Goal: Task Accomplishment & Management: Manage account settings

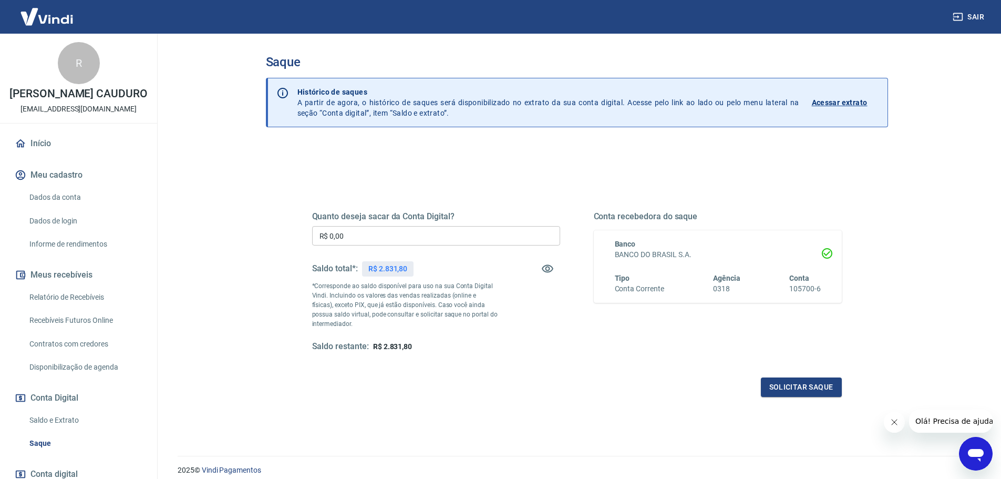
click at [114, 308] on link "Relatório de Recebíveis" at bounding box center [84, 297] width 119 height 22
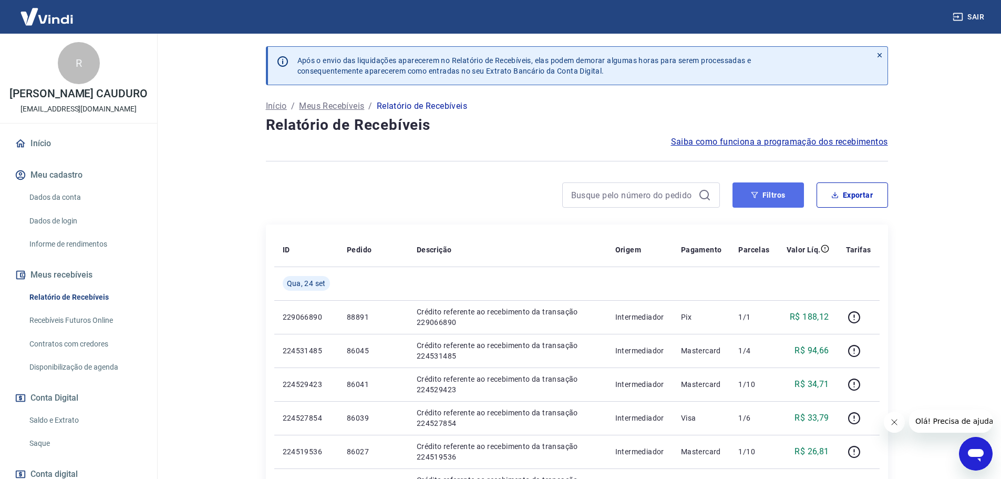
click at [761, 197] on button "Filtros" at bounding box center [768, 194] width 71 height 25
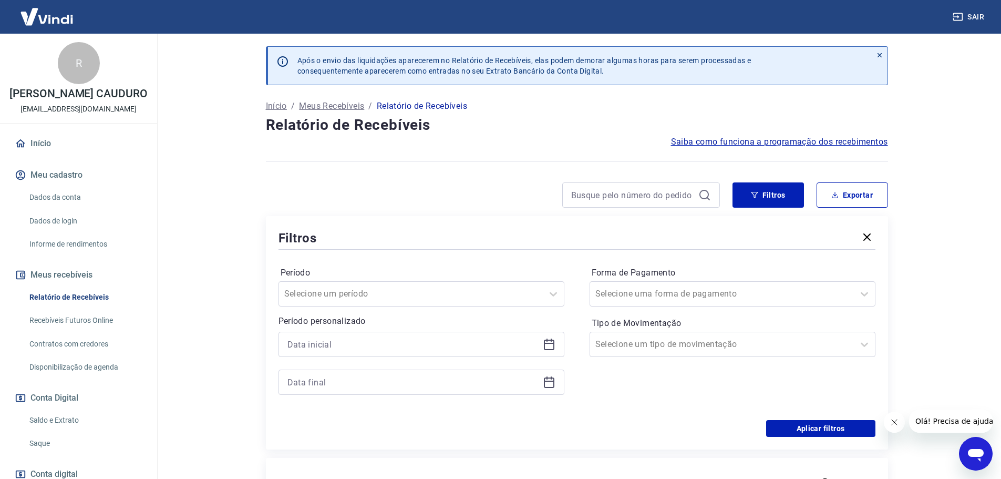
click at [551, 345] on icon at bounding box center [549, 344] width 13 height 13
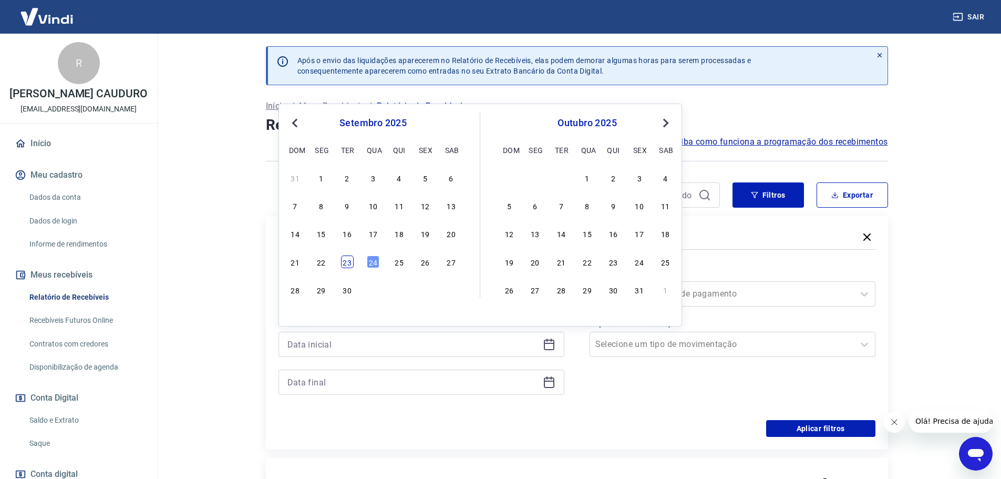
click at [346, 262] on div "23" at bounding box center [347, 261] width 13 height 13
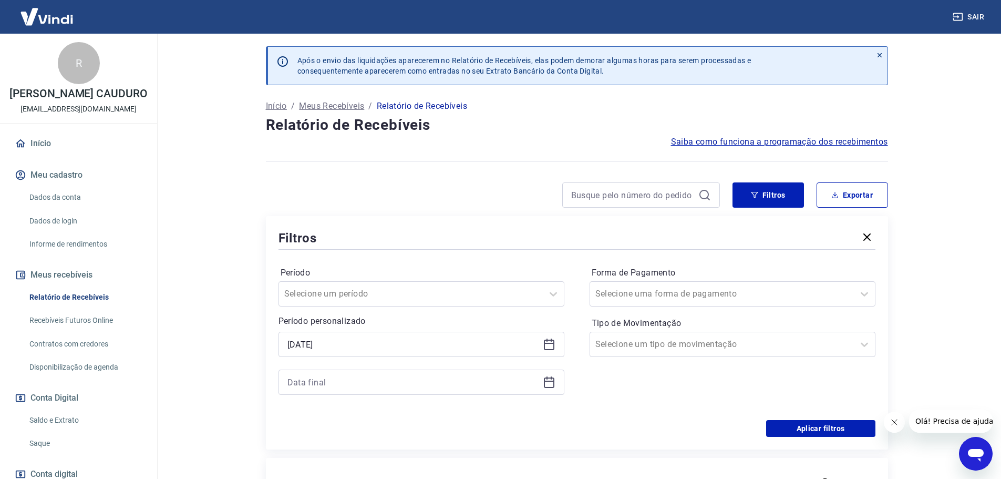
type input "[DATE]"
click at [554, 381] on icon at bounding box center [549, 381] width 11 height 1
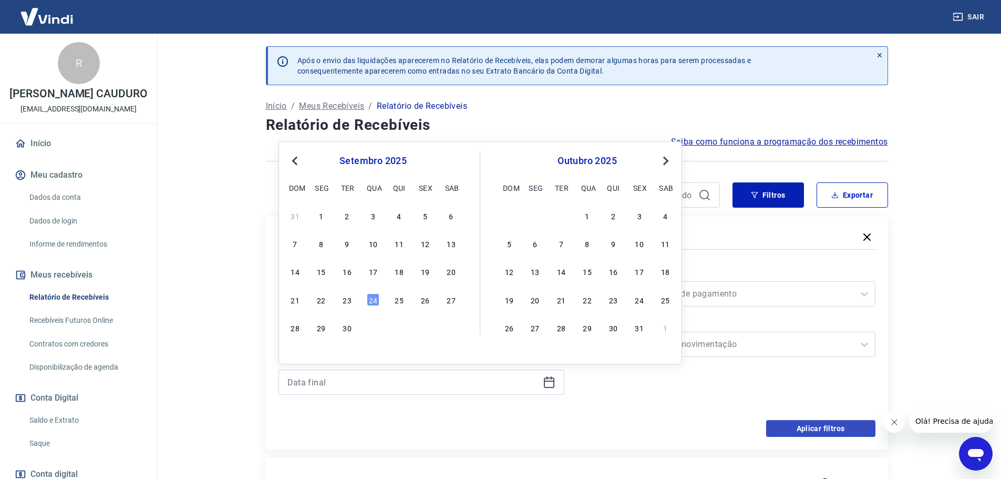
drag, startPoint x: 347, startPoint y: 304, endPoint x: 786, endPoint y: 434, distance: 458.4
click at [347, 304] on div "23" at bounding box center [347, 299] width 13 height 13
type input "[DATE]"
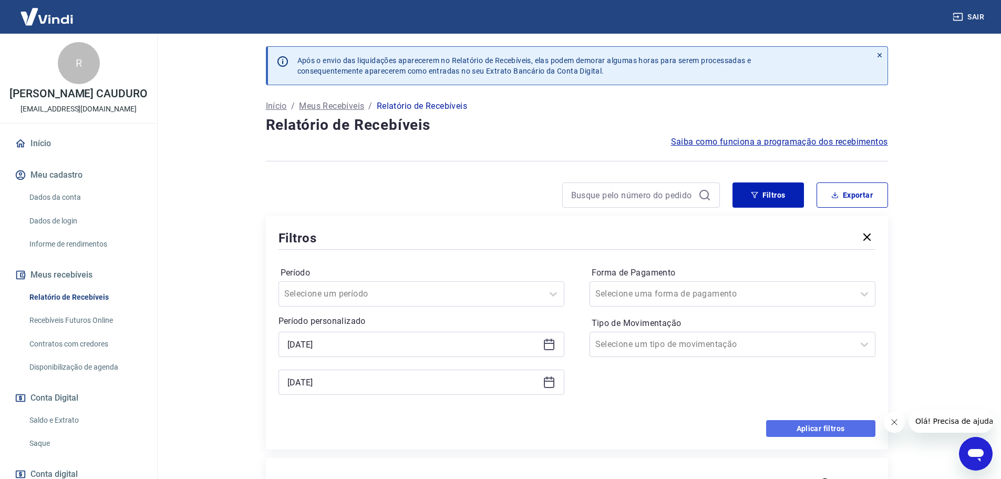
click at [786, 434] on button "Aplicar filtros" at bounding box center [820, 428] width 109 height 17
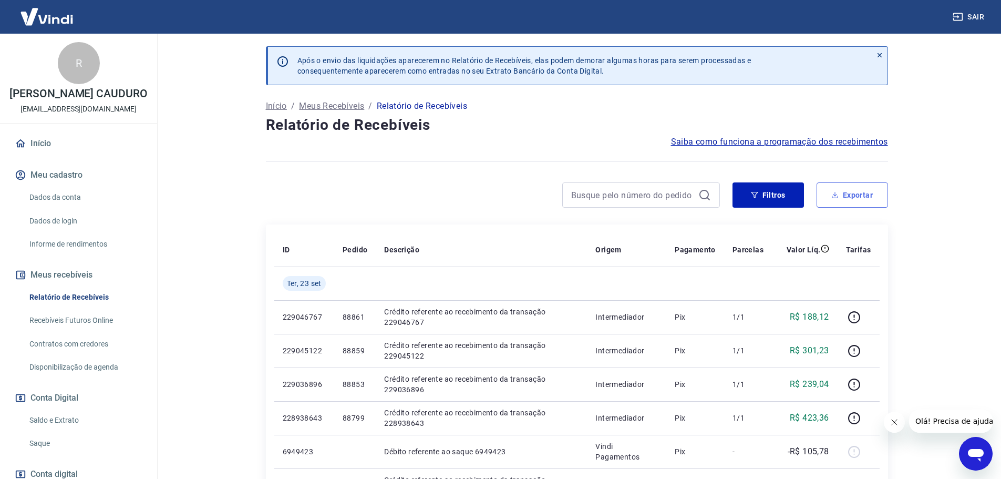
click at [842, 194] on button "Exportar" at bounding box center [852, 194] width 71 height 25
type input "[DATE]"
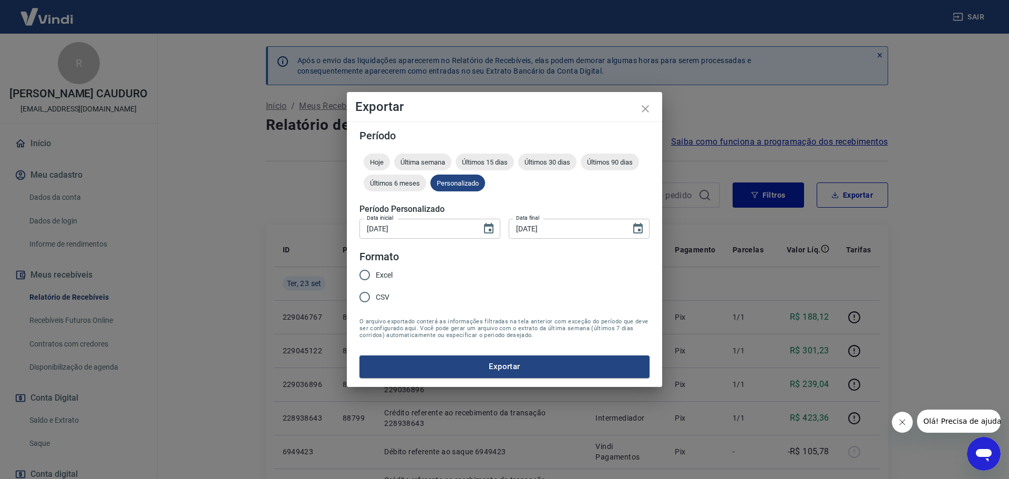
click at [386, 279] on span "Excel" at bounding box center [384, 275] width 17 height 11
click at [362, 274] on input "Excel" at bounding box center [365, 275] width 22 height 22
radio input "true"
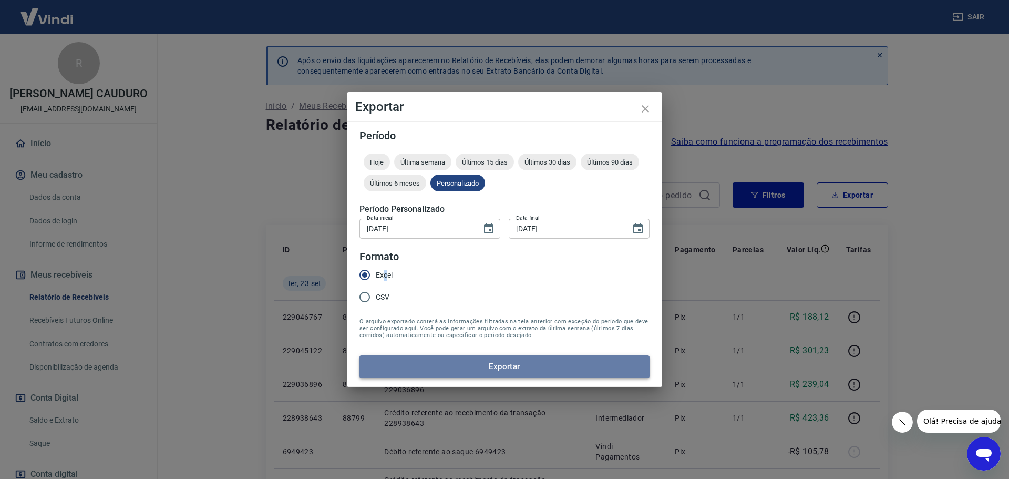
click at [454, 366] on button "Exportar" at bounding box center [505, 366] width 290 height 22
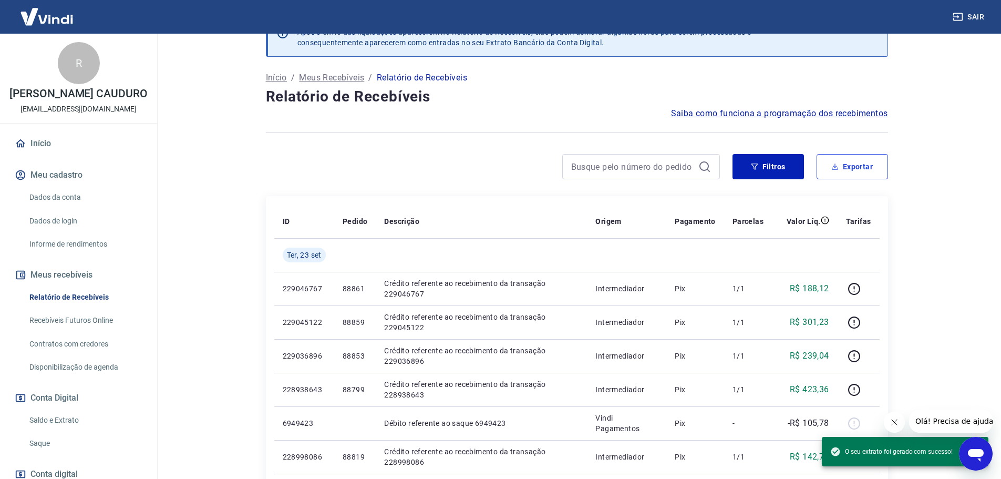
scroll to position [53, 0]
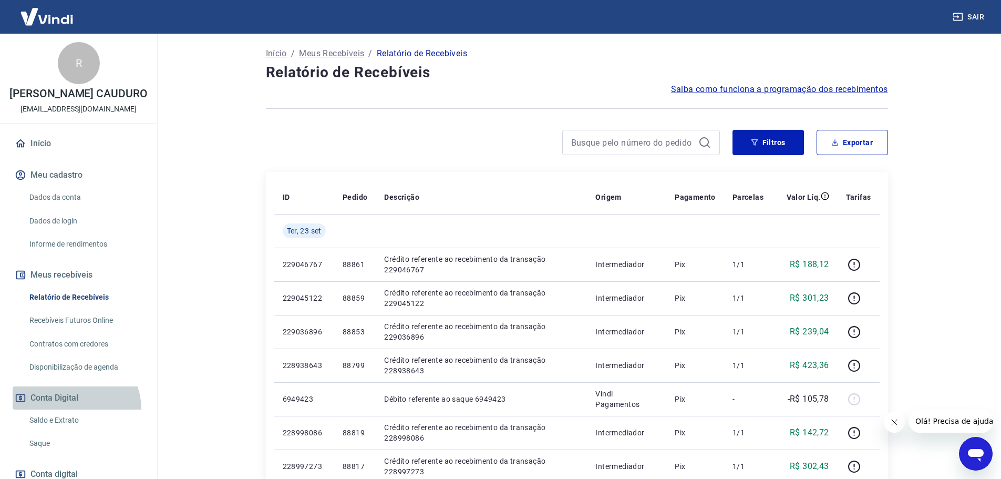
click at [75, 409] on button "Conta Digital" at bounding box center [79, 397] width 132 height 23
click at [75, 431] on link "Saldo e Extrato" at bounding box center [84, 420] width 119 height 22
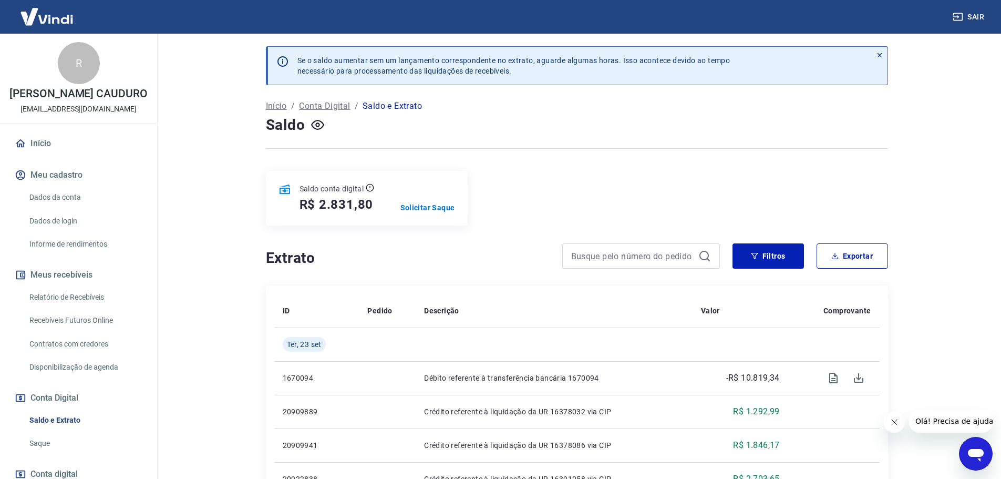
click at [426, 202] on div "Saldo conta digital R$ 2.831,80 Solicitar Saque" at bounding box center [367, 198] width 202 height 55
click at [423, 207] on p "Solicitar Saque" at bounding box center [428, 207] width 55 height 11
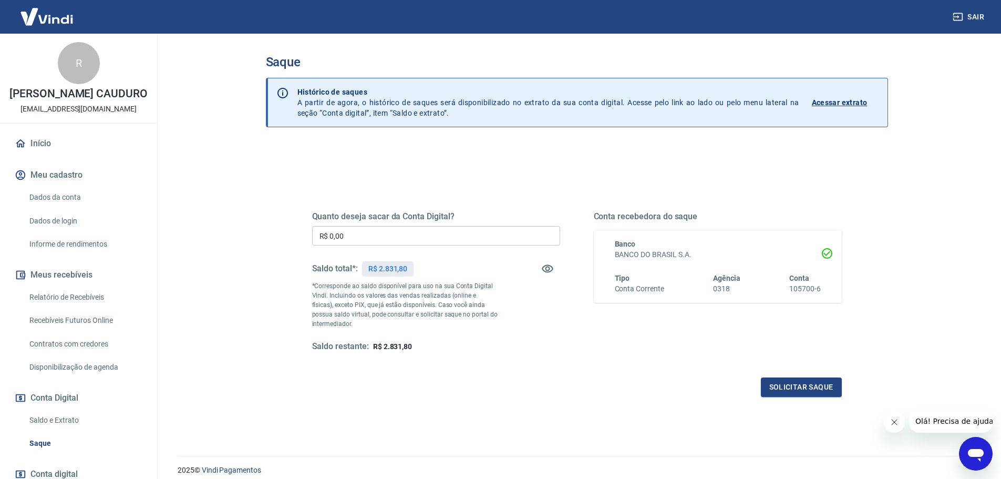
click at [423, 237] on input "R$ 0,00" at bounding box center [436, 235] width 248 height 19
type input "R$ 2.831,80"
click at [771, 385] on button "Solicitar saque" at bounding box center [801, 386] width 81 height 19
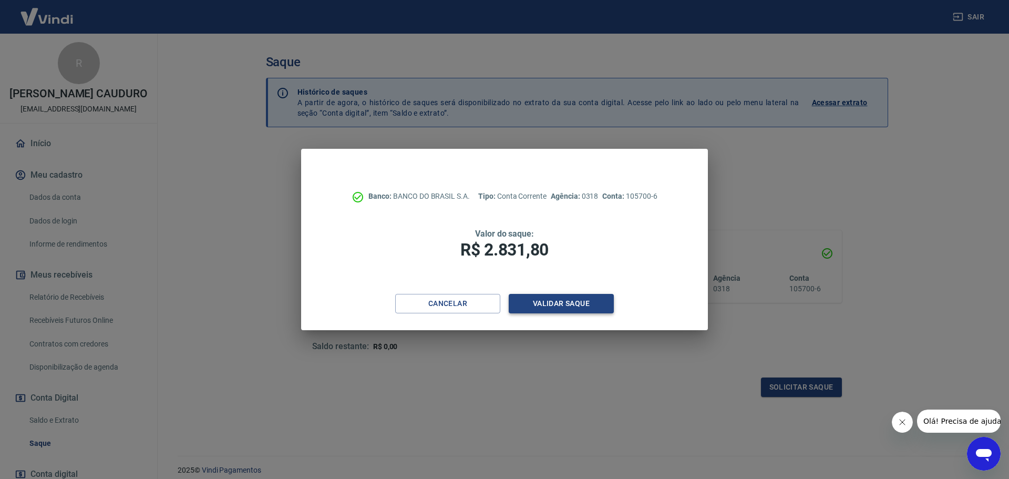
click at [590, 298] on button "Validar saque" at bounding box center [561, 303] width 105 height 19
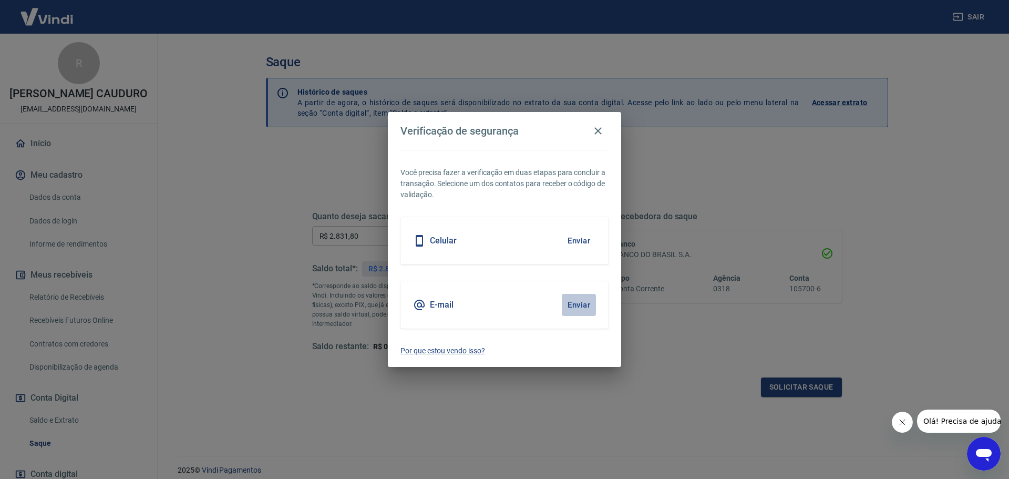
click at [586, 299] on button "Enviar" at bounding box center [579, 305] width 34 height 22
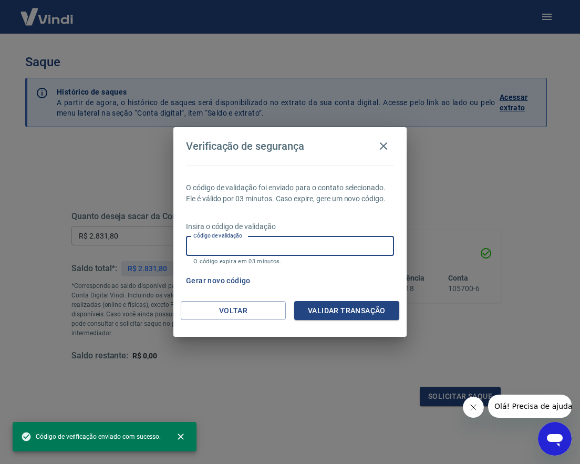
click at [289, 239] on input "Código de validação" at bounding box center [290, 246] width 208 height 19
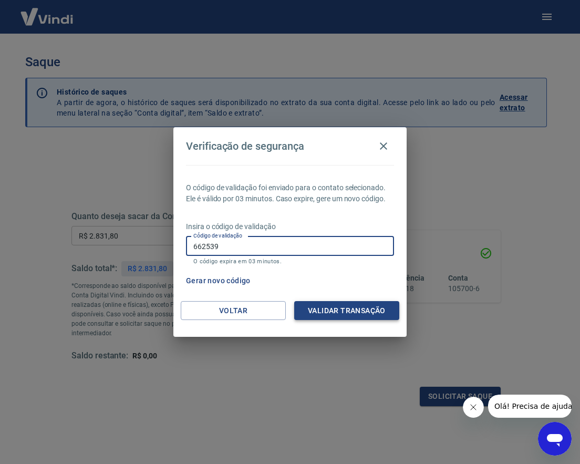
type input "662539"
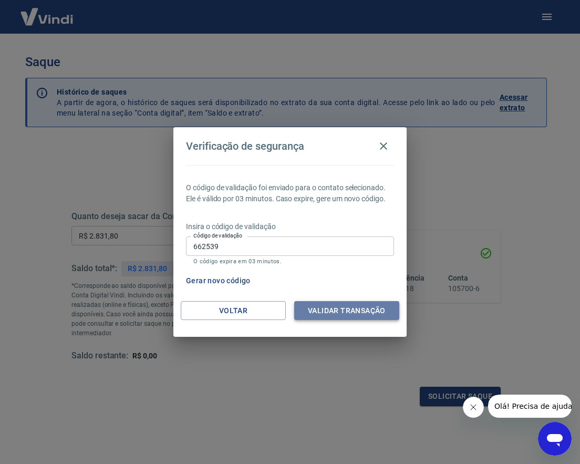
click at [322, 310] on button "Validar transação" at bounding box center [346, 310] width 105 height 19
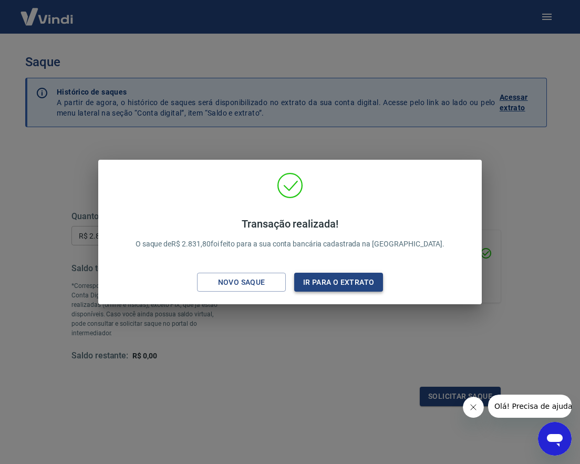
click at [351, 278] on button "Ir para o extrato" at bounding box center [338, 282] width 89 height 19
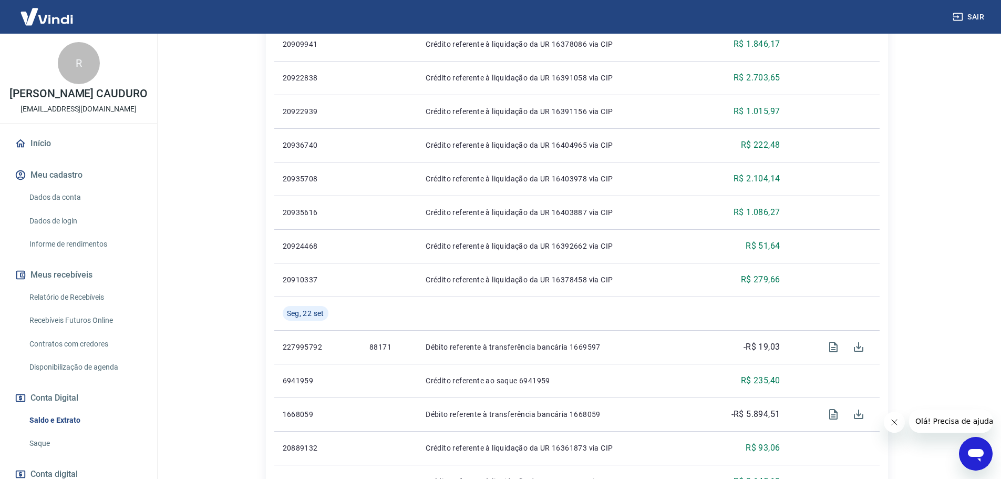
scroll to position [526, 0]
